Goal: Task Accomplishment & Management: Manage account settings

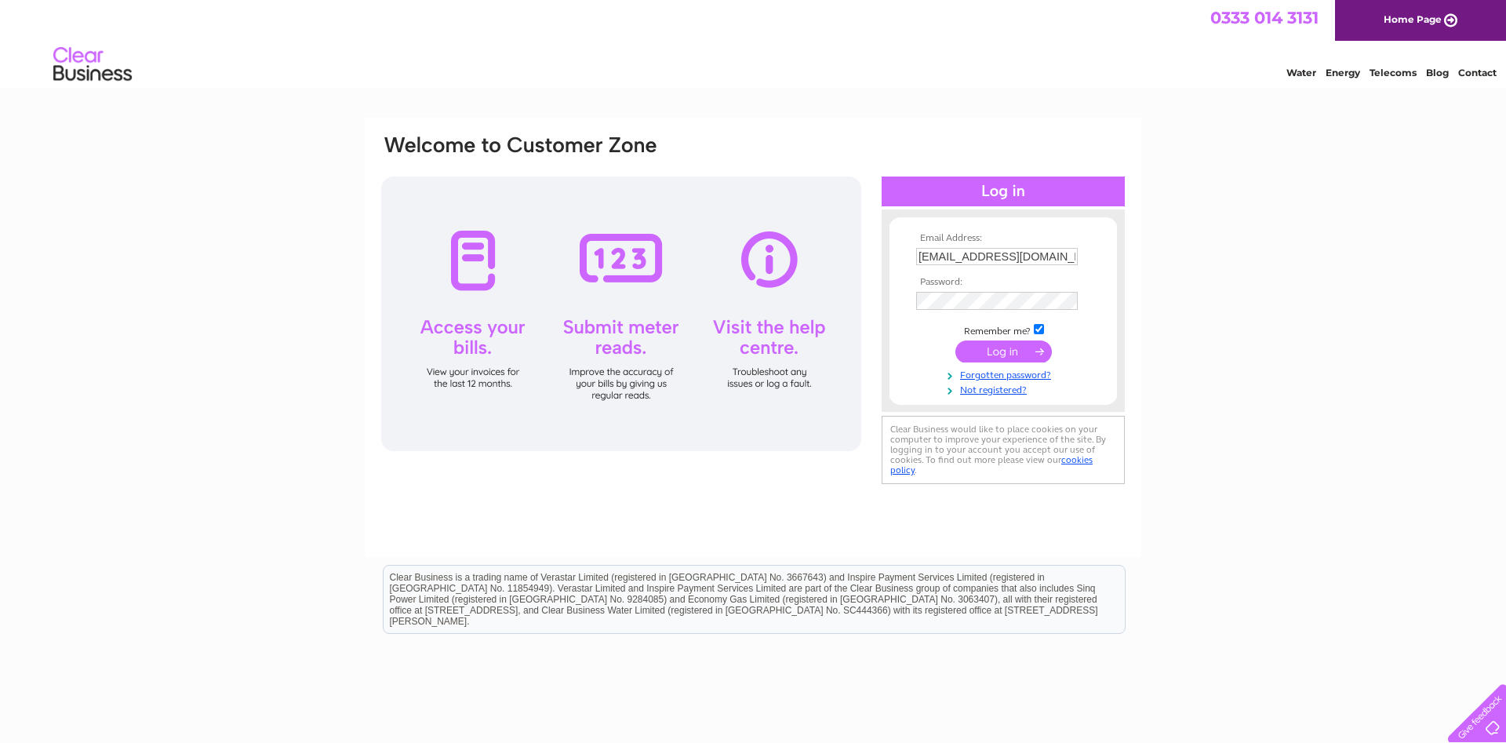
click at [986, 352] on input "submit" at bounding box center [1003, 351] width 96 height 22
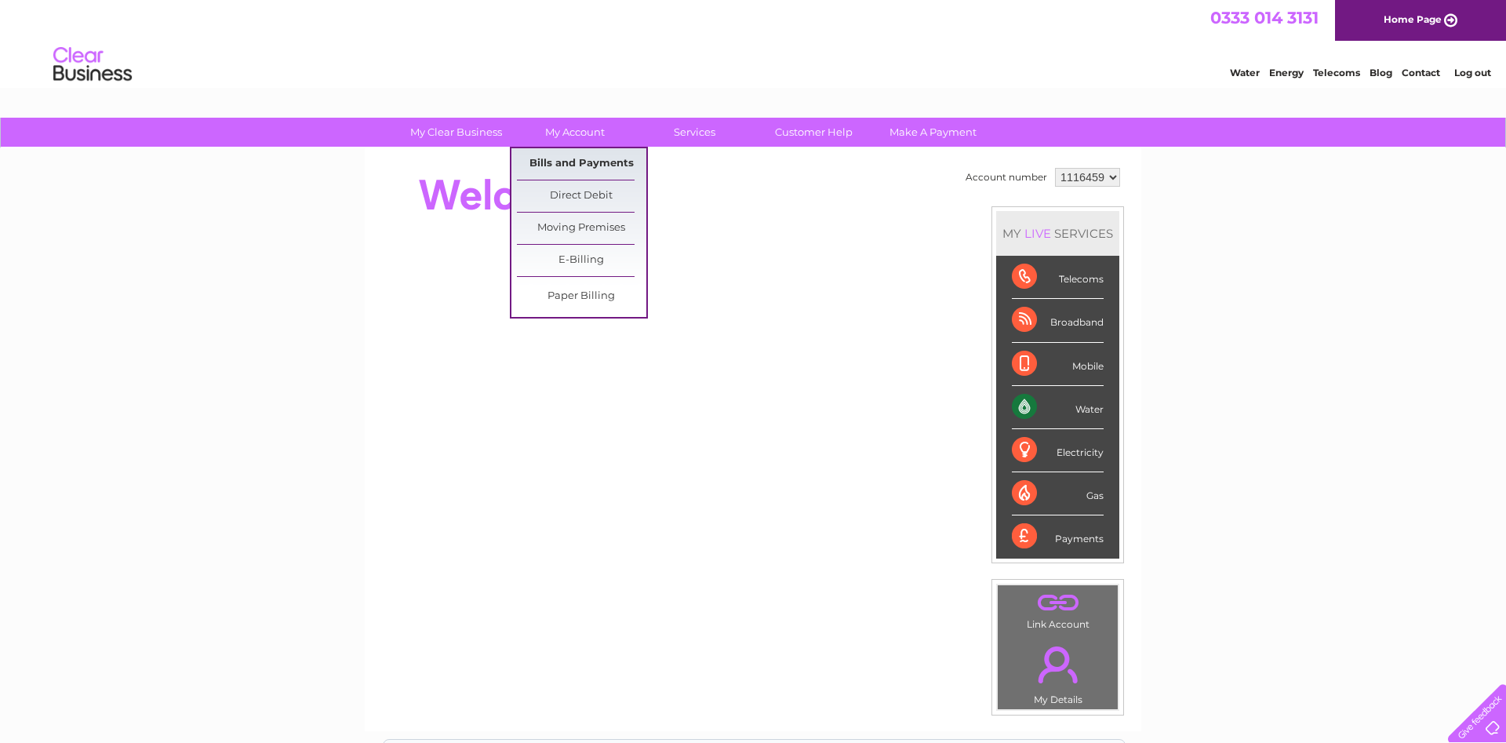
click at [581, 173] on link "Bills and Payments" at bounding box center [581, 163] width 129 height 31
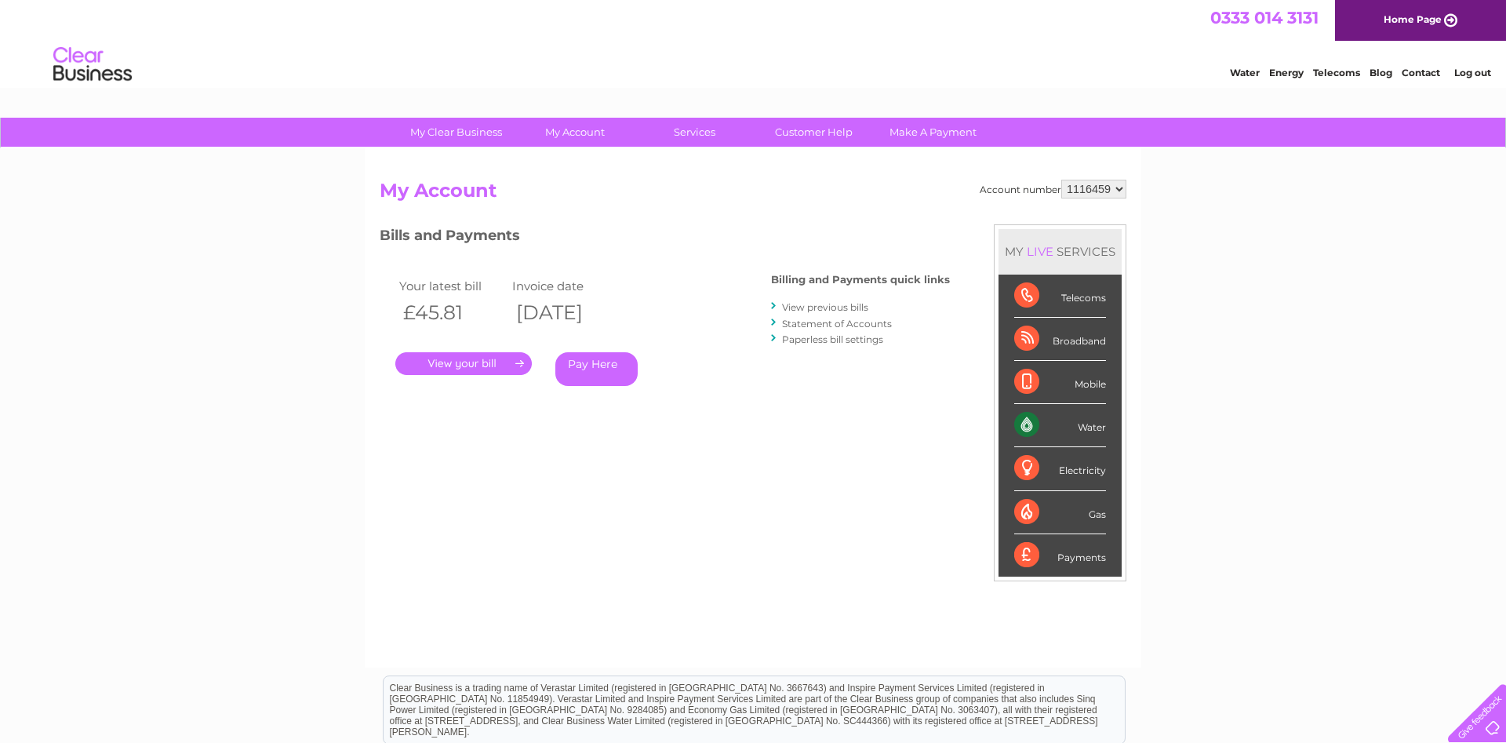
click at [468, 367] on link "." at bounding box center [463, 363] width 136 height 23
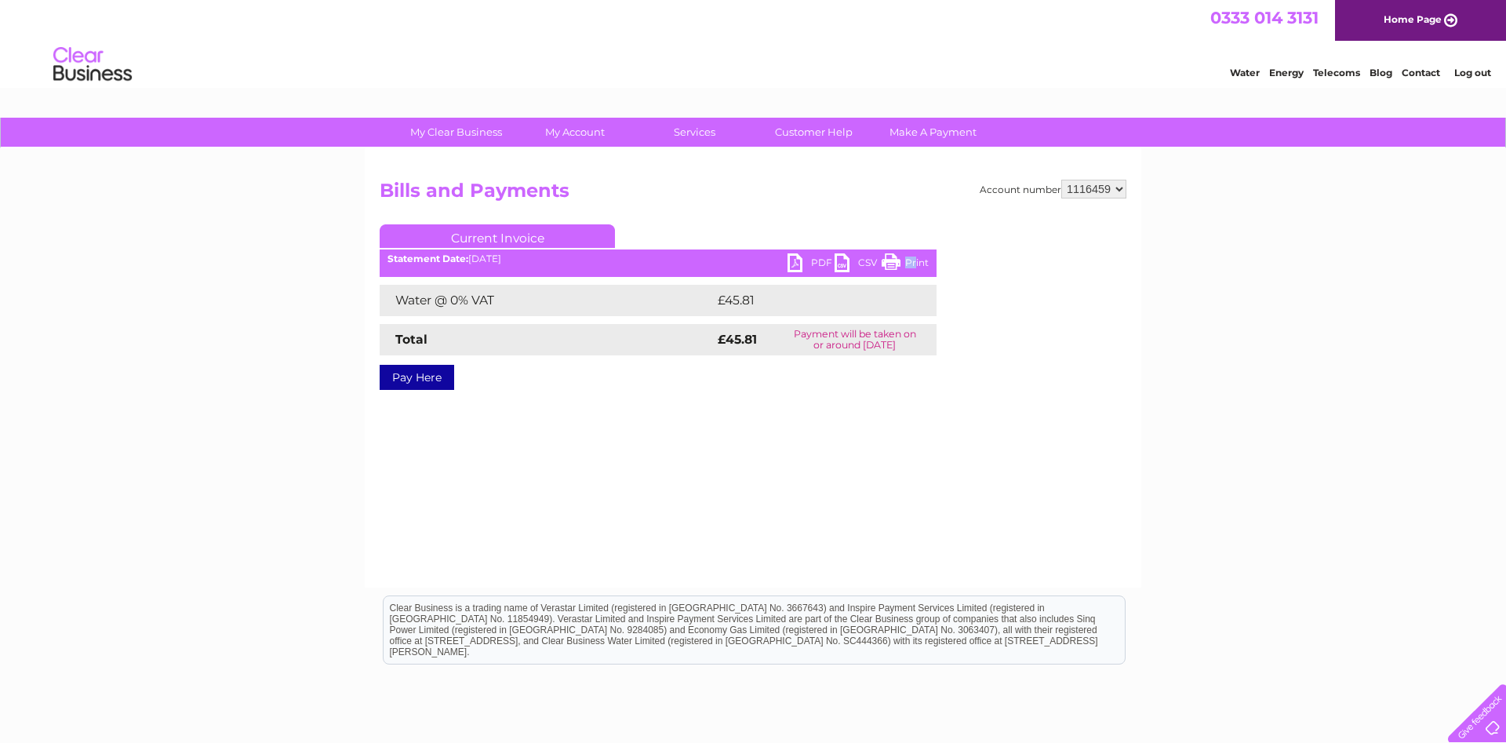
click at [905, 267] on link "Print" at bounding box center [905, 264] width 47 height 23
